Goal: Check status: Check status

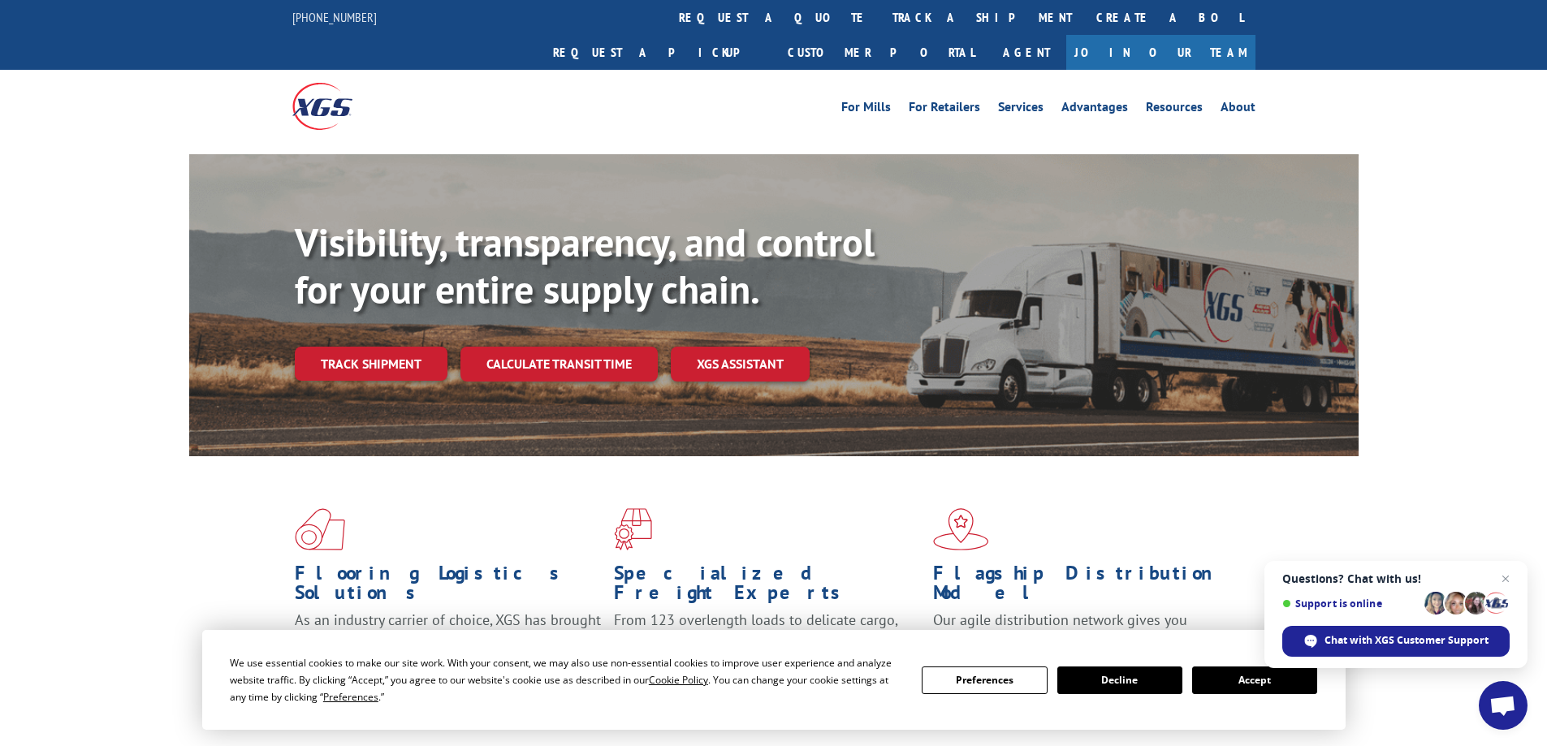
click at [130, 347] on div "Visibility, transparency, and control for your entire supply chain. Track shipm…" at bounding box center [773, 321] width 1547 height 334
click at [1510, 579] on span "Close chat" at bounding box center [1506, 579] width 20 height 20
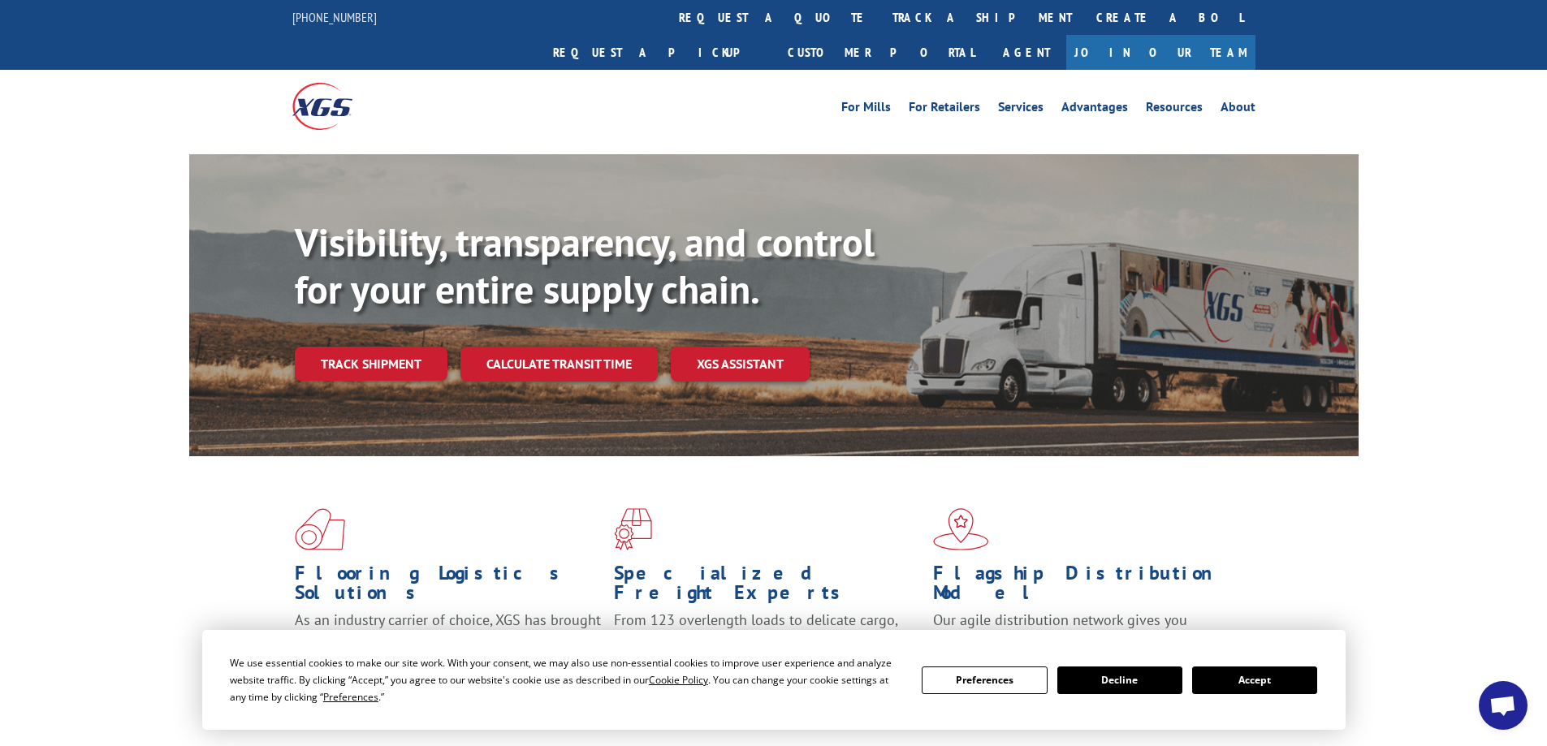
click at [1247, 683] on button "Accept" at bounding box center [1254, 681] width 125 height 28
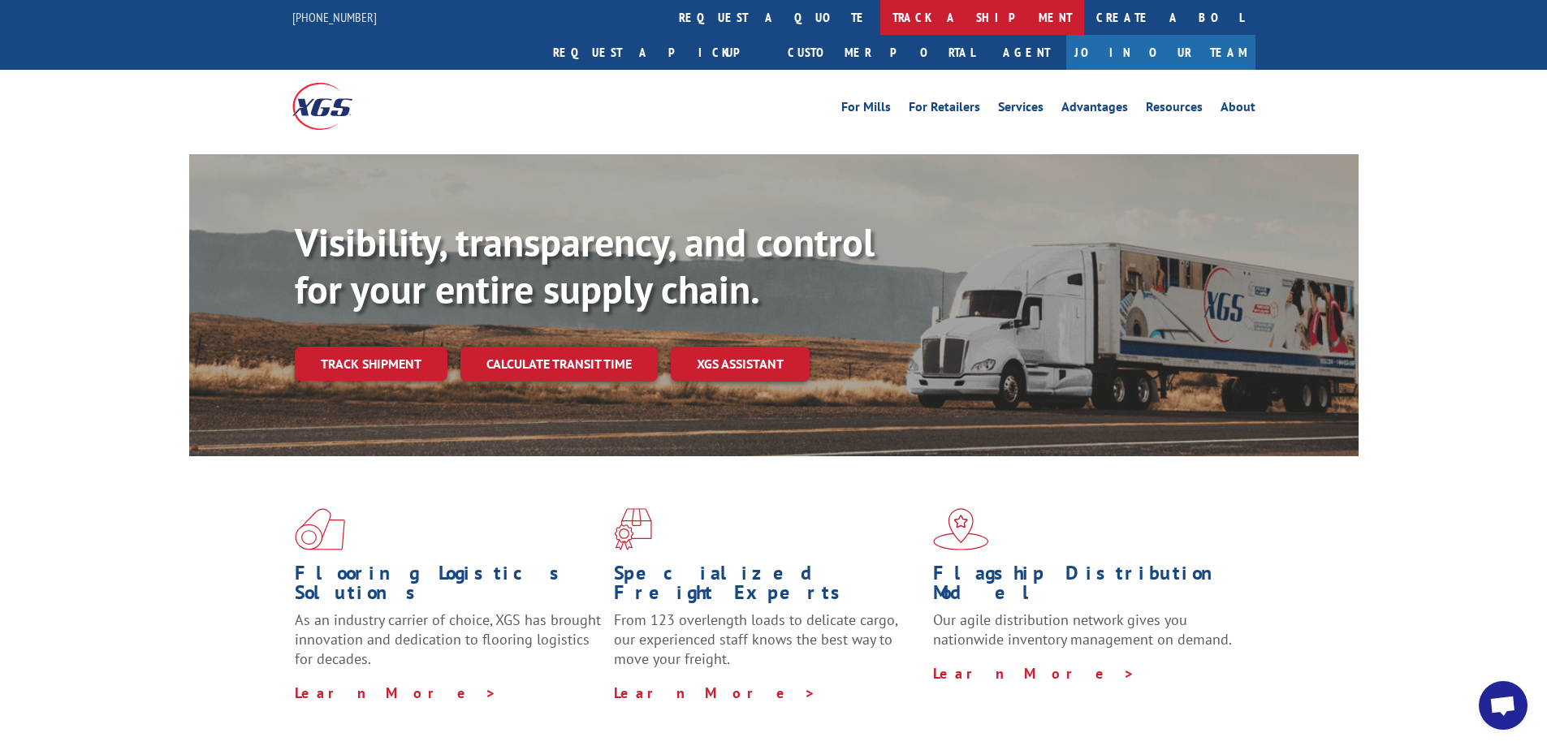
click at [880, 23] on link "track a shipment" at bounding box center [982, 17] width 204 height 35
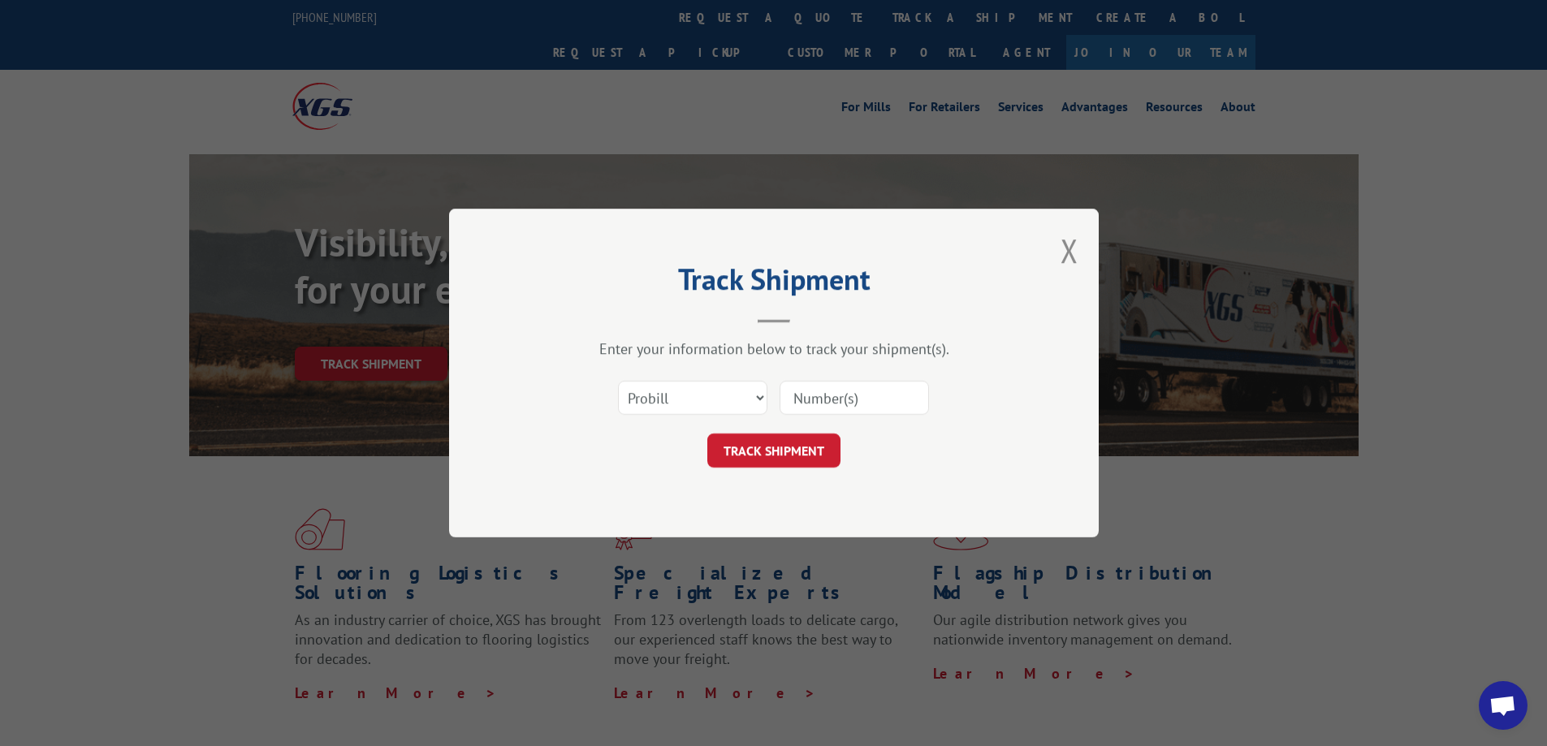
click at [877, 400] on input at bounding box center [854, 398] width 149 height 34
click at [890, 392] on input at bounding box center [854, 398] width 149 height 34
click at [888, 383] on input at bounding box center [854, 398] width 149 height 34
paste input "YK6B48APZXNH4Z9"
type input "YK6B48APZXNH4Z9"
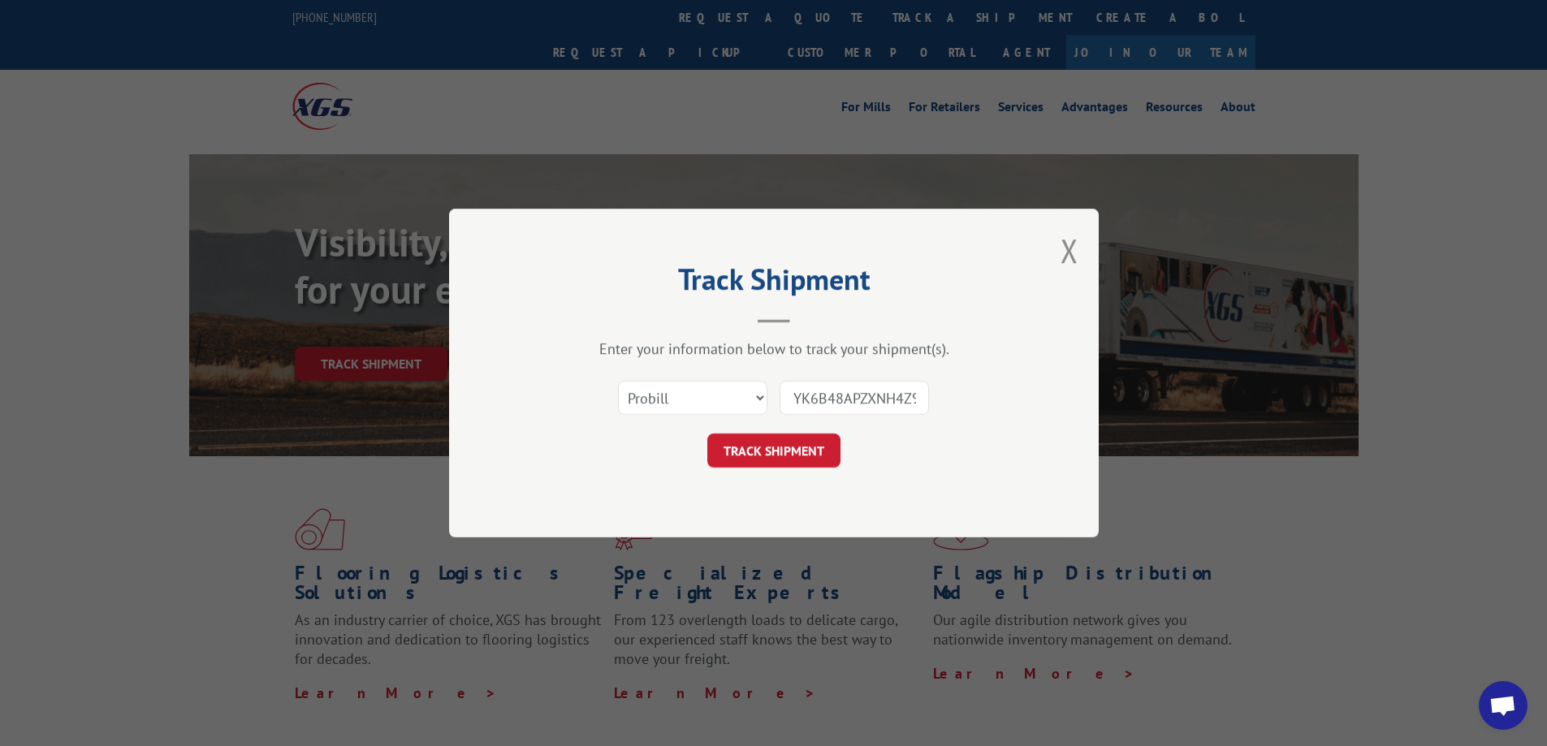
scroll to position [0, 3]
click button "TRACK SHIPMENT" at bounding box center [773, 451] width 133 height 34
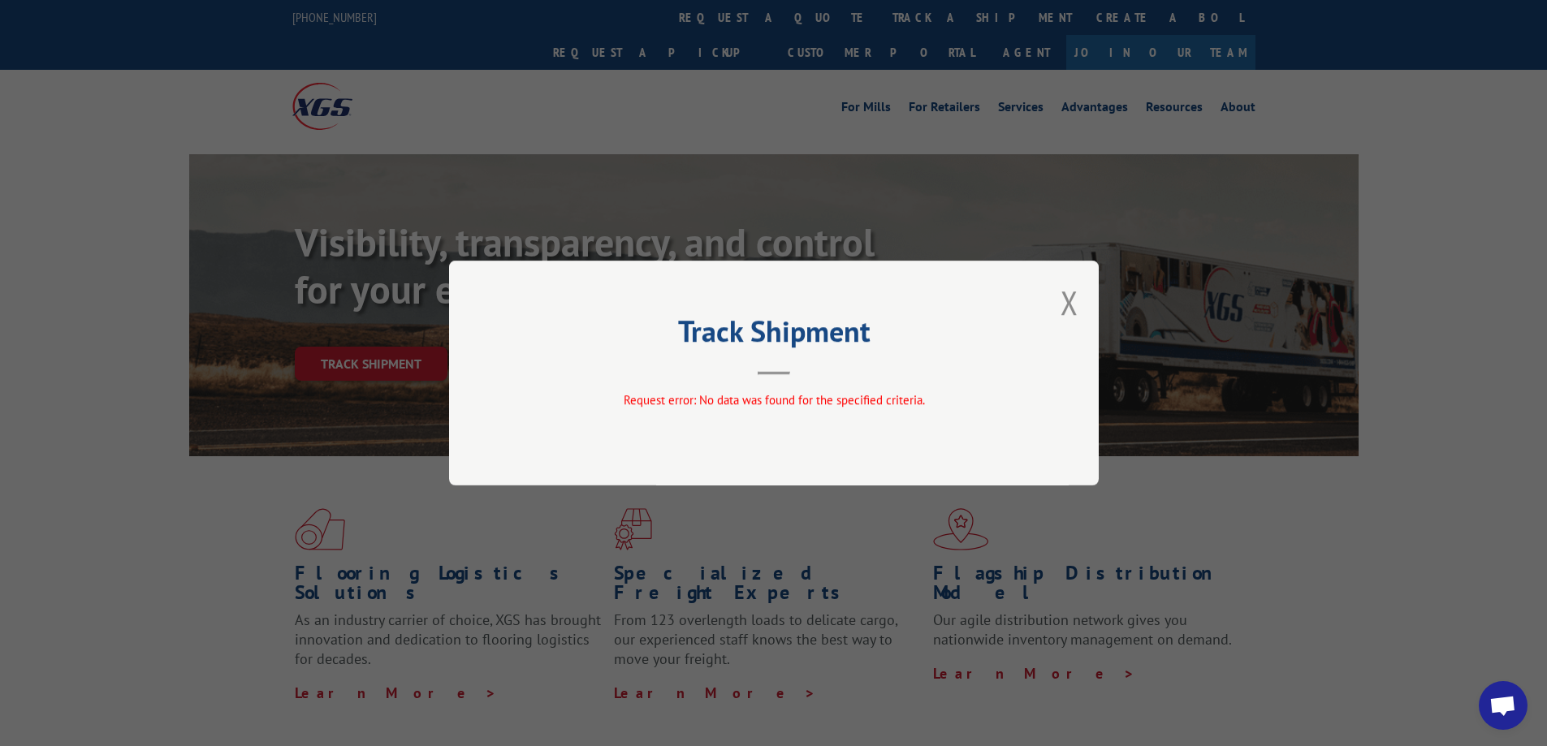
click at [1085, 292] on div "Track Shipment Request error: No data was found for the specified criteria." at bounding box center [774, 373] width 650 height 225
click at [1056, 303] on div "Track Shipment Request error: No data was found for the specified criteria." at bounding box center [774, 373] width 650 height 225
click at [1077, 305] on button "Close modal" at bounding box center [1070, 302] width 18 height 43
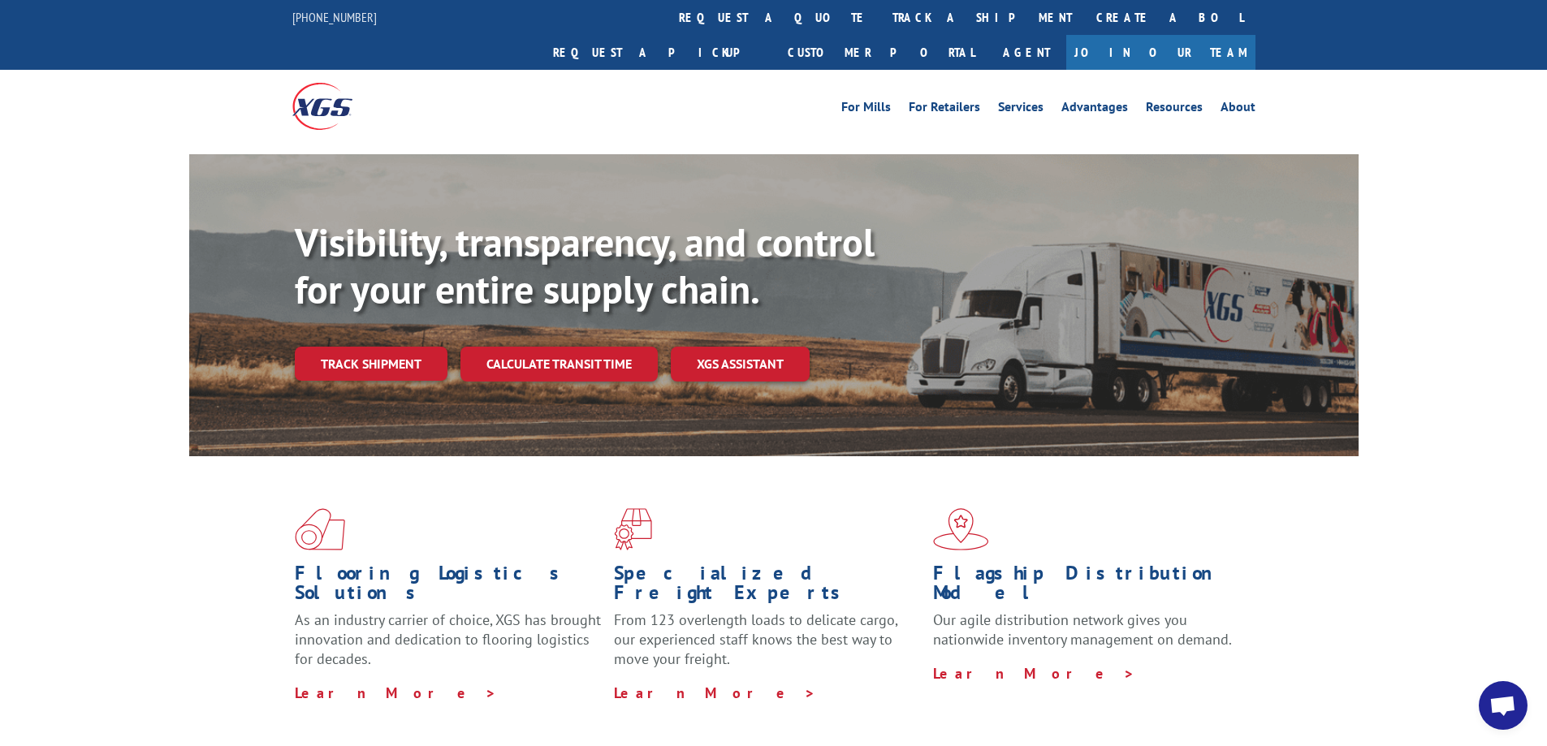
click at [61, 245] on div "Visibility, transparency, and control for your entire supply chain. Track shipm…" at bounding box center [773, 321] width 1547 height 334
click at [880, 7] on link "track a shipment" at bounding box center [982, 17] width 204 height 35
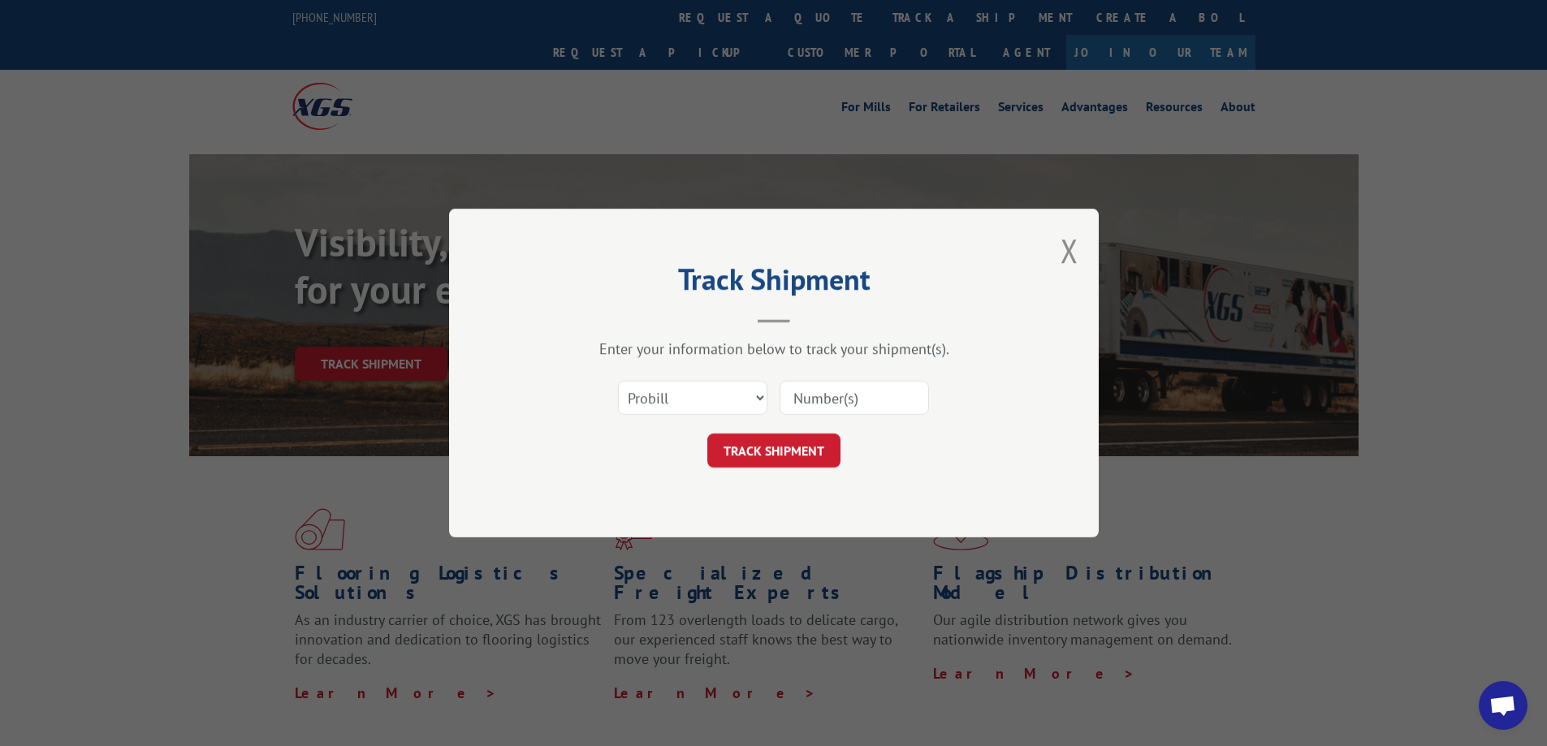
click at [847, 389] on input at bounding box center [854, 398] width 149 height 34
type input "17608220"
click button "TRACK SHIPMENT" at bounding box center [773, 451] width 133 height 34
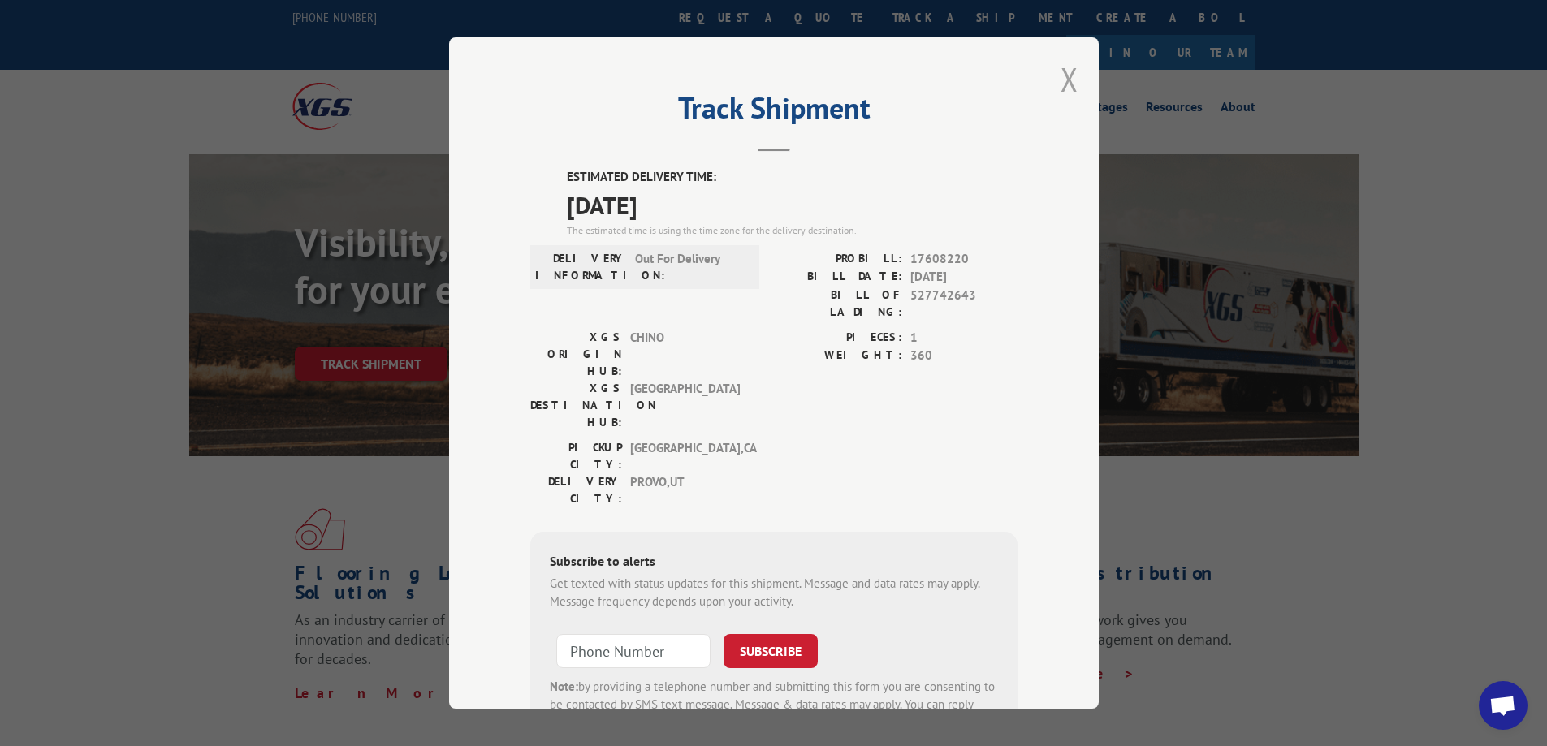
click at [1061, 72] on button "Close modal" at bounding box center [1070, 79] width 18 height 43
